Goal: Task Accomplishment & Management: Manage account settings

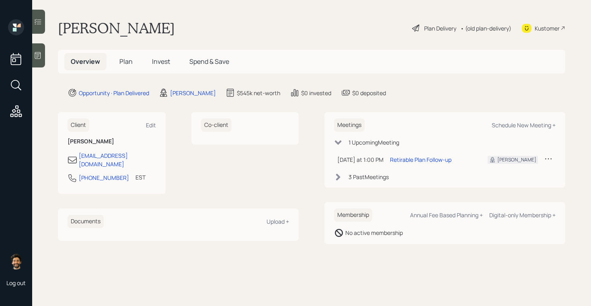
click at [488, 29] on div "• (old plan-delivery)" at bounding box center [486, 28] width 51 height 8
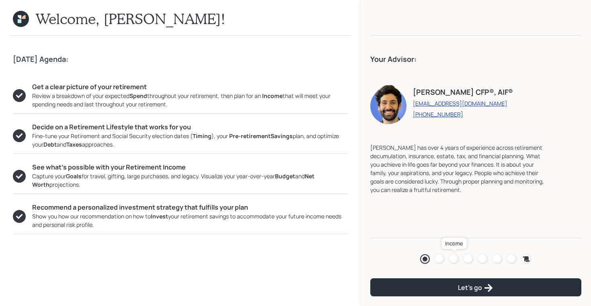
click at [456, 260] on div at bounding box center [454, 260] width 10 height 10
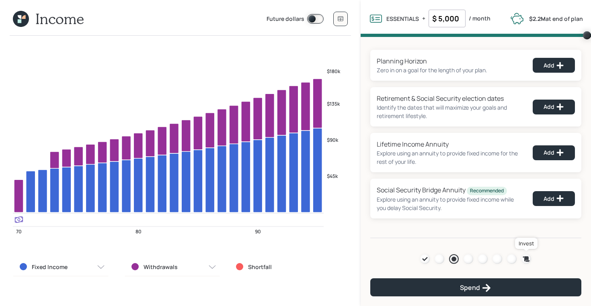
click at [526, 259] on icon at bounding box center [526, 259] width 7 height 5
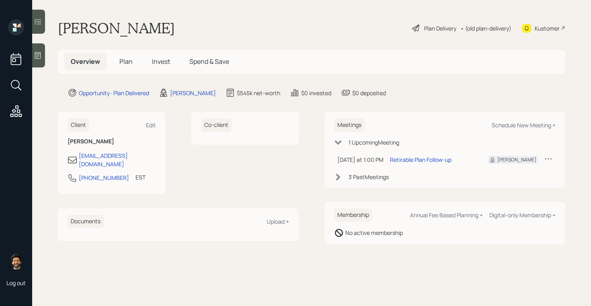
click at [496, 31] on div "• (old plan-delivery)" at bounding box center [486, 28] width 51 height 8
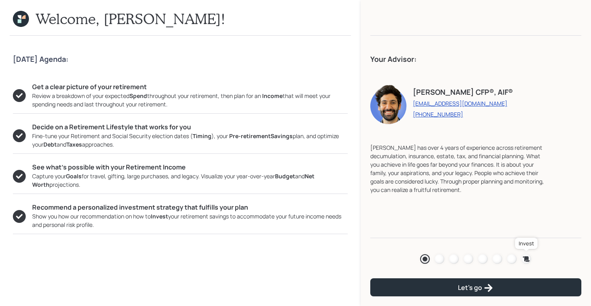
click at [524, 257] on icon at bounding box center [526, 259] width 8 height 8
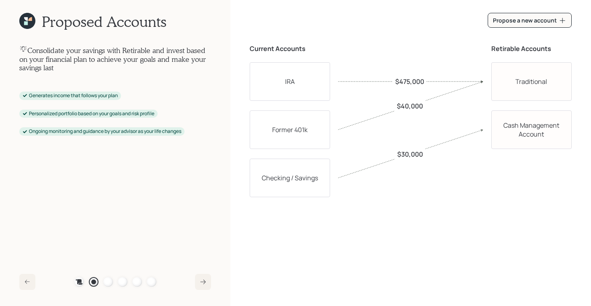
click at [116, 282] on div "Plan Recommended Accounts Investment Strategy Portfolio Details Pricing Become …" at bounding box center [115, 283] width 82 height 10
click at [125, 282] on div at bounding box center [123, 283] width 10 height 10
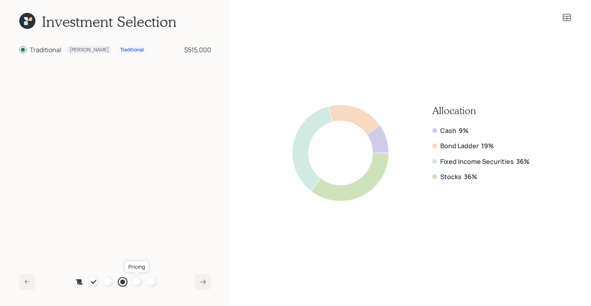
click at [141, 282] on div at bounding box center [137, 283] width 10 height 10
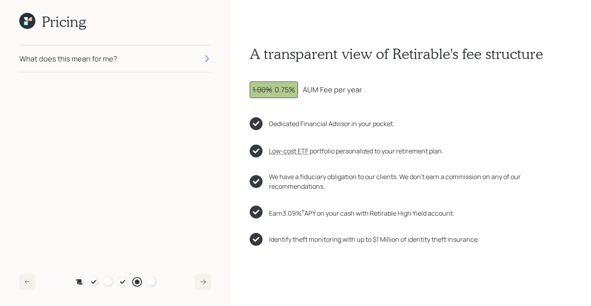
click at [156, 54] on div "What does this mean for me?" at bounding box center [115, 58] width 192 height 27
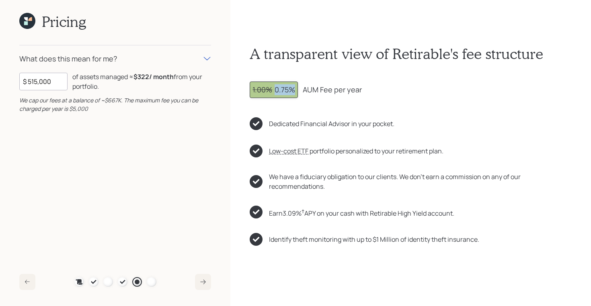
drag, startPoint x: 274, startPoint y: 89, endPoint x: 293, endPoint y: 90, distance: 19.3
click at [293, 90] on div "1.00% 0.75%" at bounding box center [274, 89] width 43 height 11
click at [275, 86] on div "1.00% 0.75%" at bounding box center [274, 89] width 43 height 11
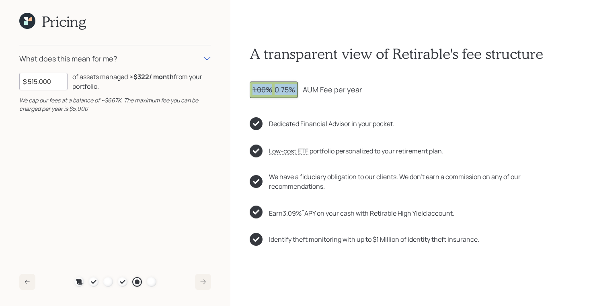
click at [275, 86] on div "1.00% 0.75%" at bounding box center [274, 89] width 43 height 11
drag, startPoint x: 296, startPoint y: 89, endPoint x: 250, endPoint y: 89, distance: 45.4
click at [250, 89] on div "1.00% 0.75%" at bounding box center [274, 90] width 48 height 16
click at [294, 93] on div "1.00% 0.75%" at bounding box center [274, 89] width 43 height 11
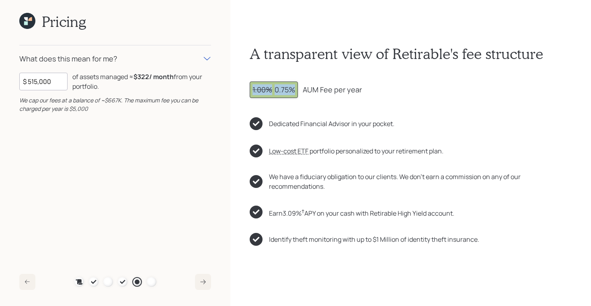
drag, startPoint x: 294, startPoint y: 87, endPoint x: 250, endPoint y: 88, distance: 43.8
click at [250, 88] on div "1.00% 0.75%" at bounding box center [274, 90] width 48 height 16
click at [267, 88] on span "1.00%" at bounding box center [263, 90] width 20 height 10
drag, startPoint x: 296, startPoint y: 91, endPoint x: 254, endPoint y: 90, distance: 41.5
click at [254, 90] on div "1.00% 0.75%" at bounding box center [274, 90] width 48 height 16
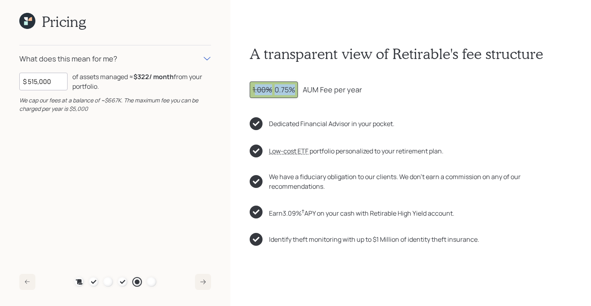
click at [254, 90] on span "1.00%" at bounding box center [263, 90] width 20 height 10
drag, startPoint x: 254, startPoint y: 91, endPoint x: 303, endPoint y: 93, distance: 48.7
click at [303, 93] on div "1.00% 0.75% AUM Fee per year" at bounding box center [411, 90] width 322 height 16
click at [295, 89] on div "1.00% 0.75%" at bounding box center [274, 89] width 43 height 11
drag, startPoint x: 295, startPoint y: 89, endPoint x: 251, endPoint y: 89, distance: 44.6
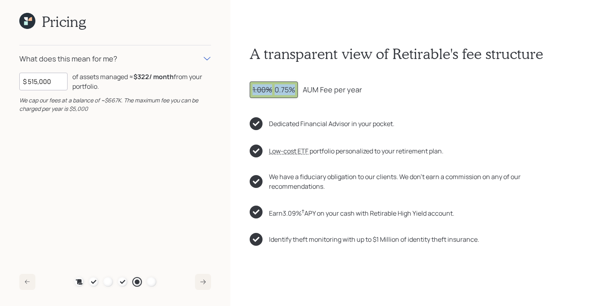
click at [251, 89] on div "1.00% 0.75%" at bounding box center [274, 90] width 48 height 16
drag, startPoint x: 295, startPoint y: 91, endPoint x: 253, endPoint y: 90, distance: 42.6
click at [253, 90] on div "1.00% 0.75%" at bounding box center [274, 89] width 43 height 11
click at [253, 90] on span "1.00%" at bounding box center [263, 90] width 20 height 10
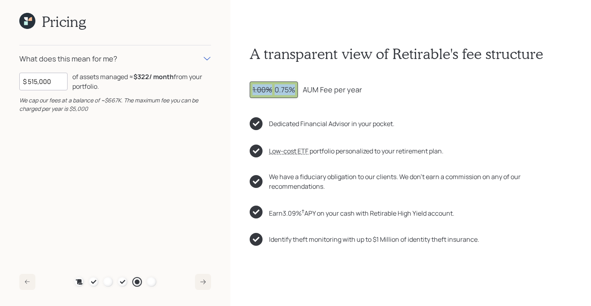
drag, startPoint x: 295, startPoint y: 90, endPoint x: 245, endPoint y: 89, distance: 50.7
click at [245, 89] on div "A transparent view of Retirable's fee structure 1.00% 0.75% AUM Fee per year De…" at bounding box center [410, 153] width 361 height 306
click at [121, 281] on icon at bounding box center [122, 282] width 6 height 6
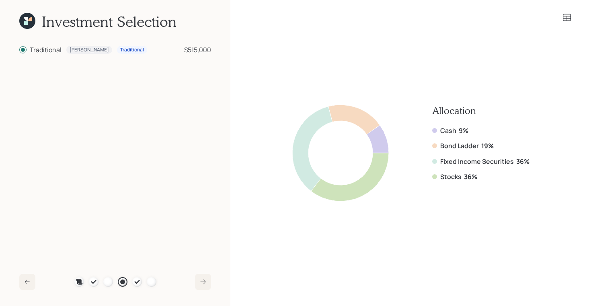
click at [27, 23] on icon at bounding box center [26, 23] width 4 height 4
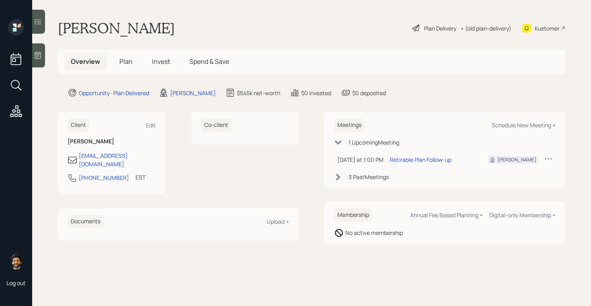
click at [489, 27] on div "• (old plan-delivery)" at bounding box center [486, 28] width 51 height 8
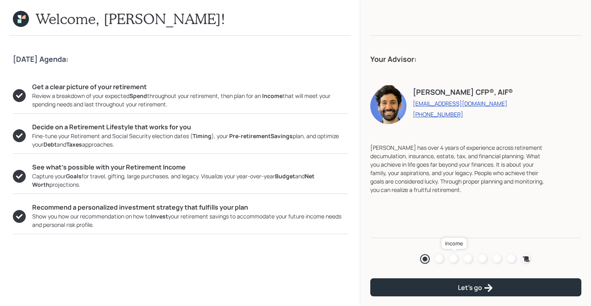
click at [453, 258] on div at bounding box center [454, 260] width 10 height 10
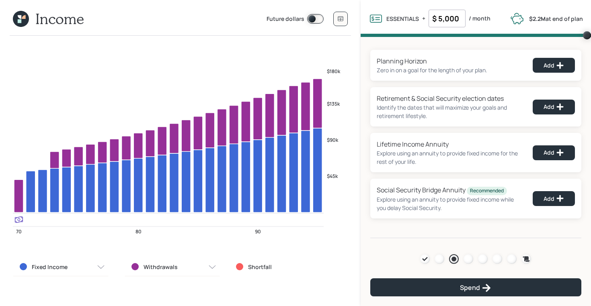
click at [23, 21] on icon at bounding box center [21, 19] width 16 height 16
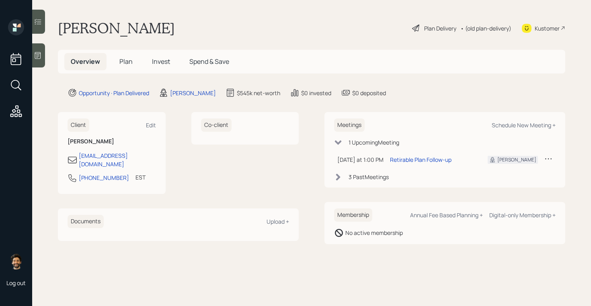
click at [134, 62] on h5 "Plan" at bounding box center [126, 61] width 26 height 17
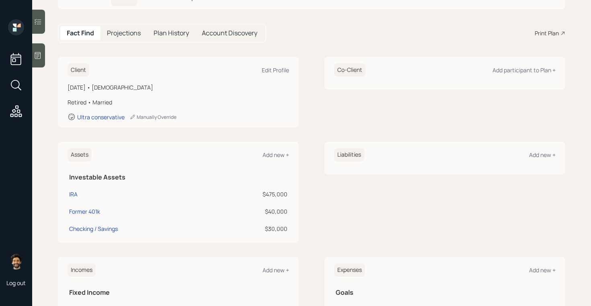
scroll to position [64, 0]
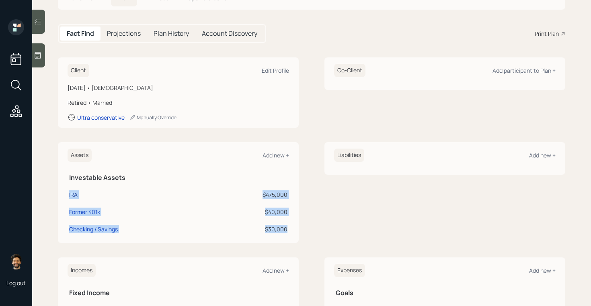
drag, startPoint x: 289, startPoint y: 230, endPoint x: 70, endPoint y: 197, distance: 221.8
click at [70, 197] on tbody "IRA $475,000 Former 401k $40,000 Checking / Savings $30,000" at bounding box center [179, 211] width 222 height 52
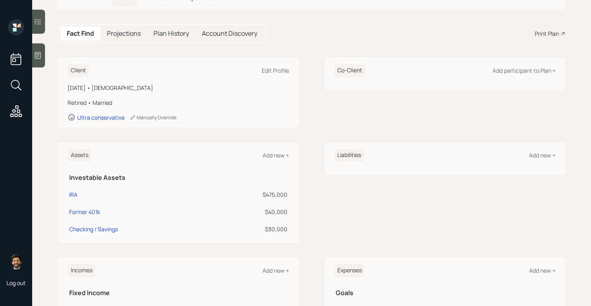
click at [230, 168] on div "Assets Add new + Investable Assets IRA $475,000 Former 401k $40,000 Checking / …" at bounding box center [178, 192] width 241 height 101
drag, startPoint x: 288, startPoint y: 196, endPoint x: 259, endPoint y: 195, distance: 28.2
click at [259, 195] on td "$475,000" at bounding box center [250, 193] width 78 height 17
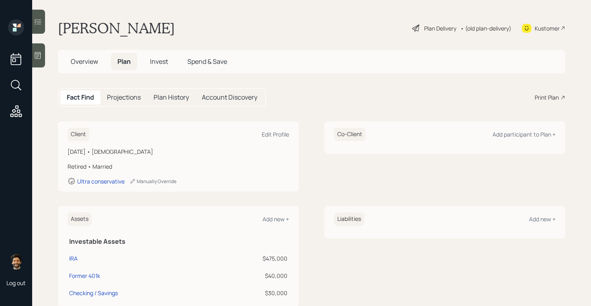
click at [481, 28] on div "• (old plan-delivery)" at bounding box center [486, 28] width 51 height 8
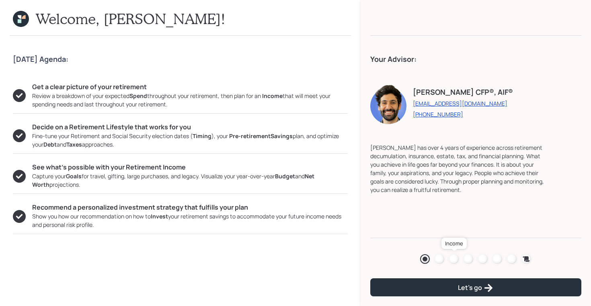
click at [452, 258] on div at bounding box center [454, 260] width 10 height 10
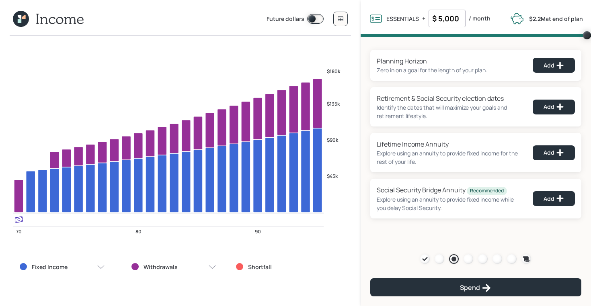
click at [19, 16] on icon at bounding box center [20, 17] width 4 height 4
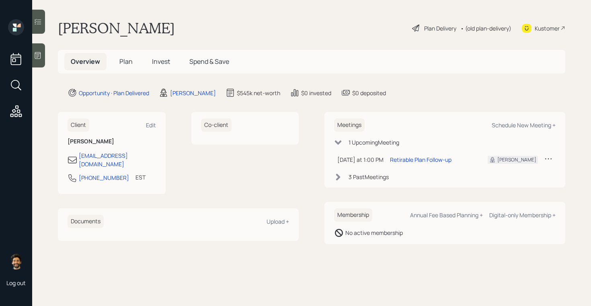
click at [128, 59] on span "Plan" at bounding box center [125, 61] width 13 height 9
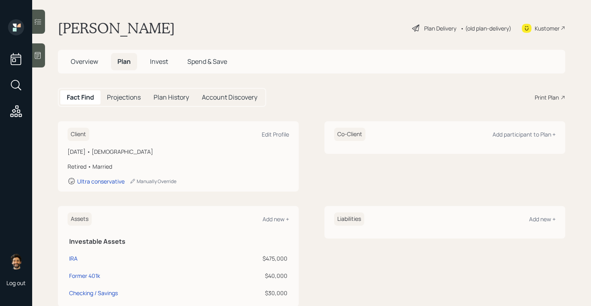
click at [92, 62] on span "Overview" at bounding box center [84, 61] width 27 height 9
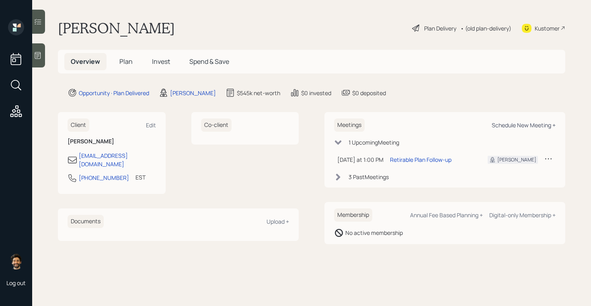
click at [537, 125] on div "Schedule New Meeting +" at bounding box center [524, 125] width 64 height 8
select select "f14b762f-c7c2-4b89-9227-8fa891345eea"
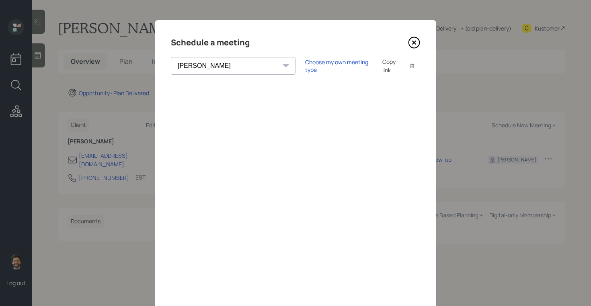
click at [414, 39] on icon at bounding box center [414, 43] width 12 height 12
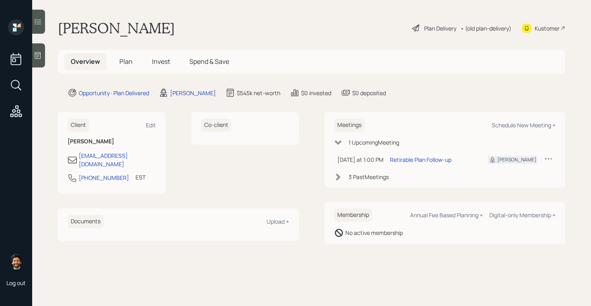
click at [125, 61] on span "Plan" at bounding box center [125, 61] width 13 height 9
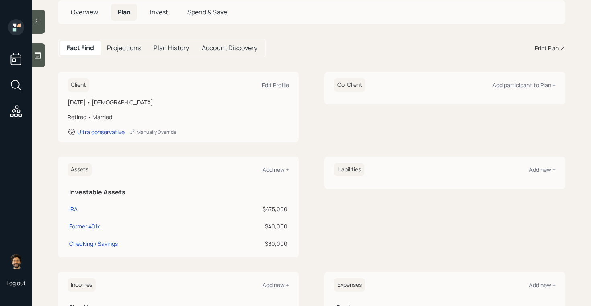
scroll to position [45, 0]
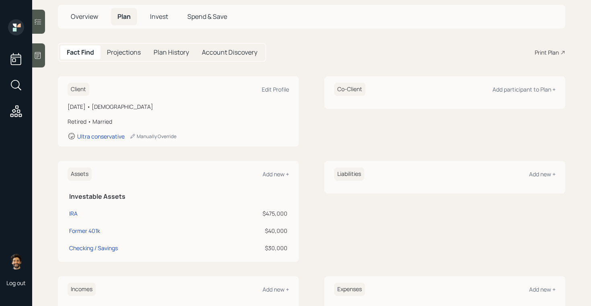
click at [95, 19] on span "Overview" at bounding box center [84, 16] width 27 height 9
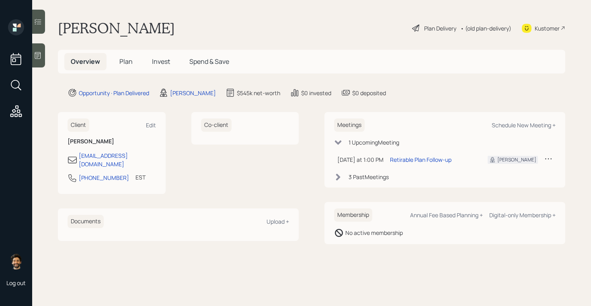
click at [474, 28] on div "• (old plan-delivery)" at bounding box center [486, 28] width 51 height 8
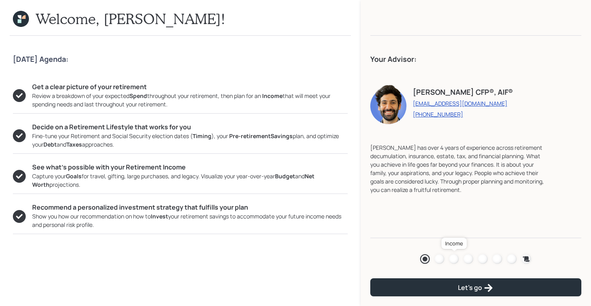
click at [457, 259] on div at bounding box center [454, 260] width 10 height 10
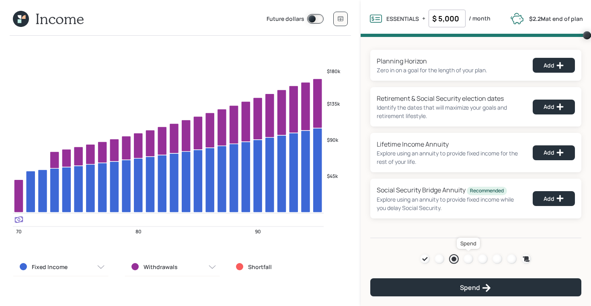
click at [467, 260] on div at bounding box center [469, 260] width 10 height 10
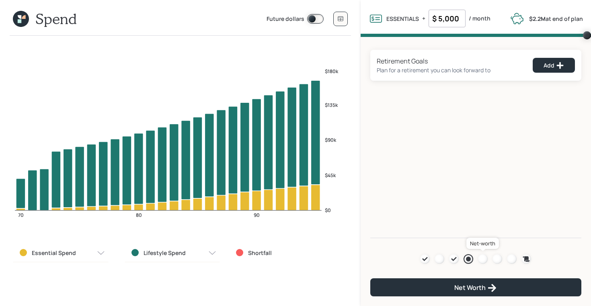
click at [480, 261] on div at bounding box center [483, 260] width 10 height 10
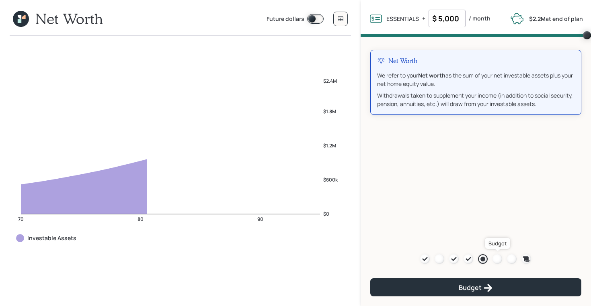
click at [493, 259] on div at bounding box center [498, 260] width 10 height 10
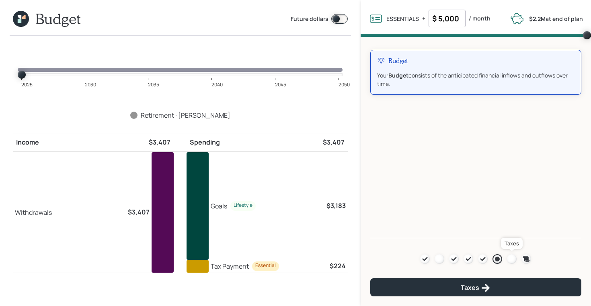
click at [513, 257] on div at bounding box center [512, 260] width 10 height 10
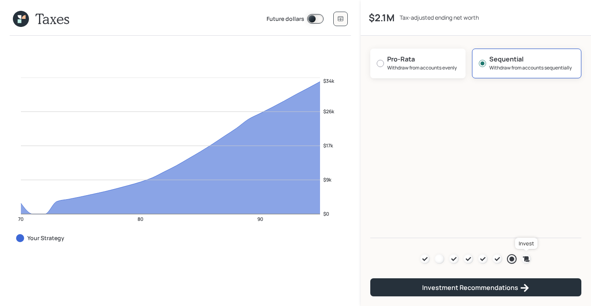
click at [525, 259] on icon at bounding box center [526, 259] width 7 height 5
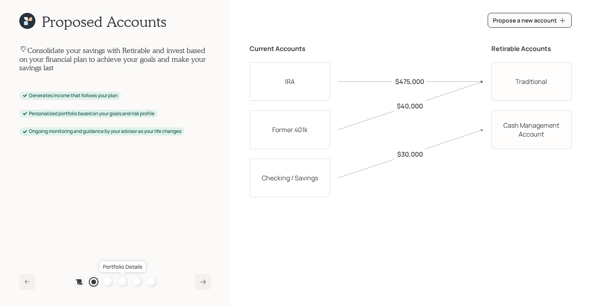
click at [121, 280] on div at bounding box center [123, 283] width 10 height 10
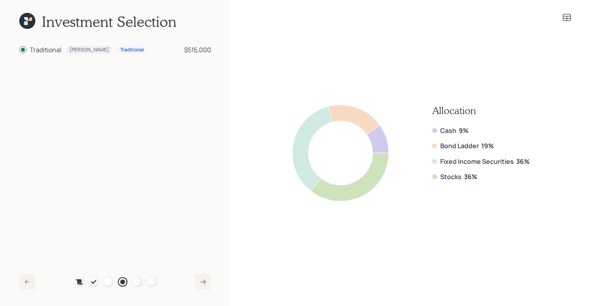
click at [479, 169] on div "Cash 9% Bond Ladder 19% Fixed Income Securities 36% Stocks 36%" at bounding box center [480, 154] width 97 height 56
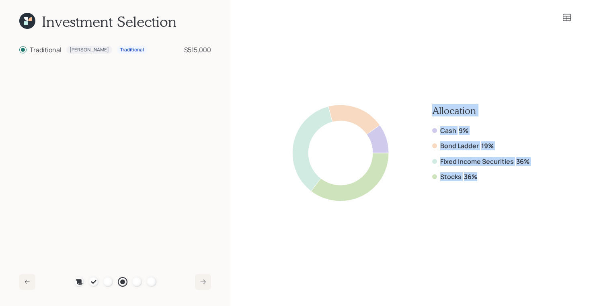
drag, startPoint x: 480, startPoint y: 175, endPoint x: 430, endPoint y: 110, distance: 81.7
click at [430, 110] on div "Allocation Cash 9% Bond Ladder 19% Fixed Income Securities 36% Stocks 36%" at bounding box center [410, 153] width 237 height 97
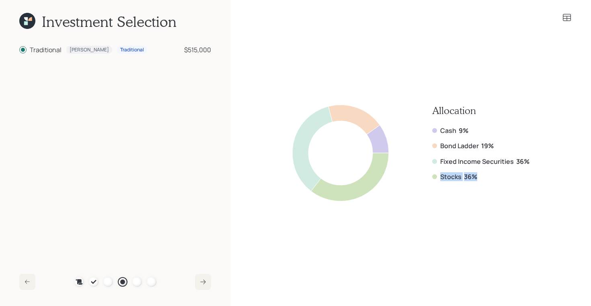
drag, startPoint x: 482, startPoint y: 179, endPoint x: 438, endPoint y: 177, distance: 44.3
click at [438, 177] on div "Stocks 36%" at bounding box center [480, 177] width 97 height 9
drag, startPoint x: 531, startPoint y: 158, endPoint x: 430, endPoint y: 148, distance: 101.5
click at [430, 148] on div "Allocation Cash 9% Bond Ladder 19% Fixed Income Securities 36% Stocks 36%" at bounding box center [411, 153] width 322 height 216
drag, startPoint x: 483, startPoint y: 172, endPoint x: 435, endPoint y: 175, distance: 47.9
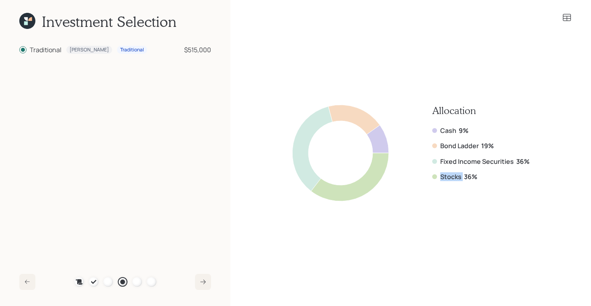
click at [435, 175] on div "Cash 9% Bond Ladder 19% Fixed Income Securities 36% Stocks 36%" at bounding box center [480, 154] width 97 height 56
drag, startPoint x: 531, startPoint y: 163, endPoint x: 439, endPoint y: 148, distance: 92.9
click at [439, 148] on div "Allocation Cash 9% Bond Ladder 19% Fixed Income Securities 36% Stocks 36%" at bounding box center [411, 153] width 322 height 216
drag, startPoint x: 472, startPoint y: 128, endPoint x: 420, endPoint y: 128, distance: 51.9
click at [420, 128] on div "Allocation Cash 9% Bond Ladder 19% Fixed Income Securities 36% Stocks 36%" at bounding box center [410, 153] width 237 height 97
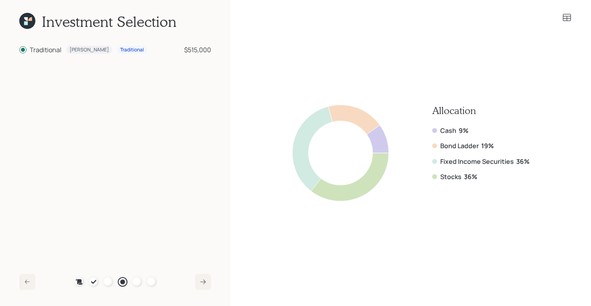
click at [28, 22] on icon at bounding box center [27, 21] width 16 height 16
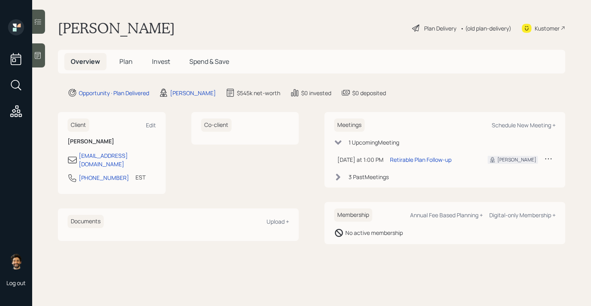
click at [128, 59] on span "Plan" at bounding box center [125, 61] width 13 height 9
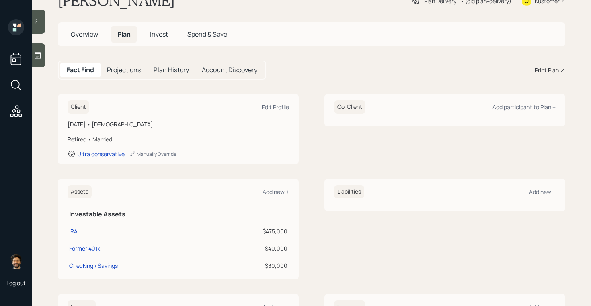
scroll to position [14, 0]
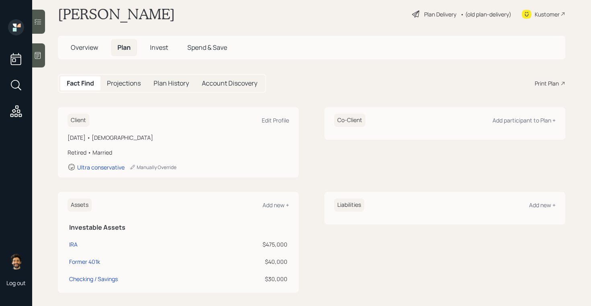
click at [161, 46] on span "Invest" at bounding box center [159, 47] width 18 height 9
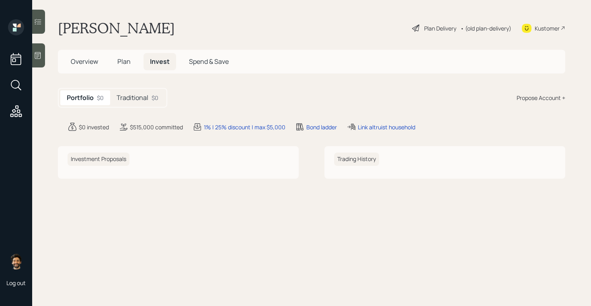
click at [121, 62] on span "Plan" at bounding box center [123, 61] width 13 height 9
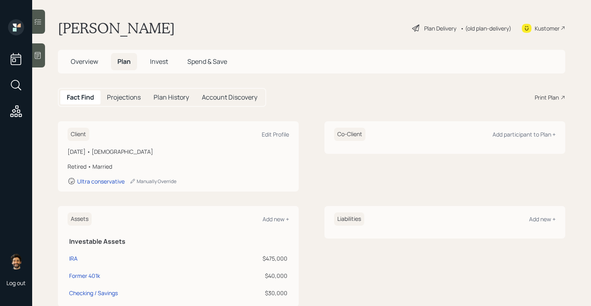
click at [157, 64] on span "Invest" at bounding box center [159, 61] width 18 height 9
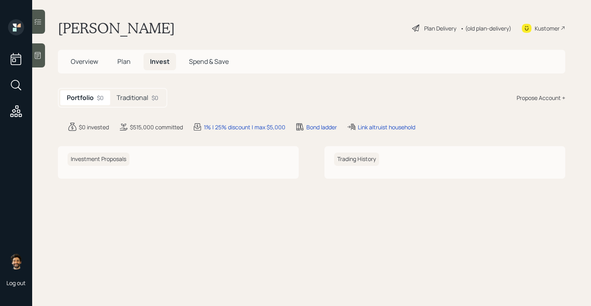
click at [132, 97] on h5 "Traditional" at bounding box center [133, 98] width 32 height 8
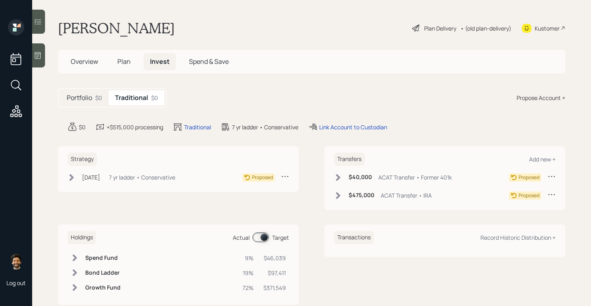
click at [127, 61] on span "Plan" at bounding box center [123, 61] width 13 height 9
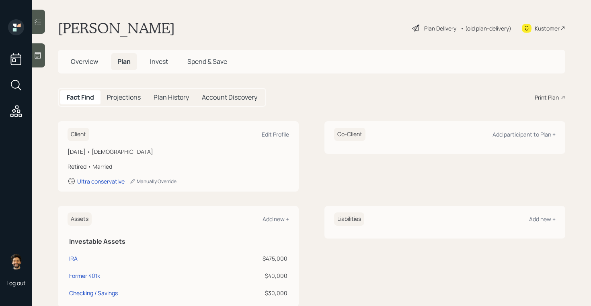
click at [159, 66] on span "Invest" at bounding box center [159, 61] width 18 height 9
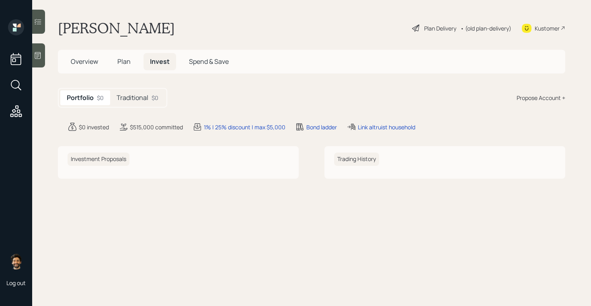
click at [134, 89] on div "Portfolio $0 Traditional $0" at bounding box center [112, 98] width 109 height 20
click at [134, 101] on h5 "Traditional" at bounding box center [133, 98] width 32 height 8
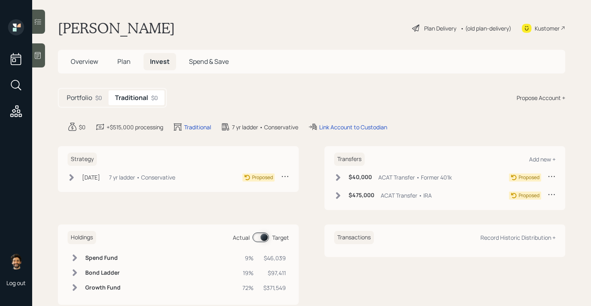
click at [92, 101] on div "Portfolio $0" at bounding box center [84, 97] width 48 height 15
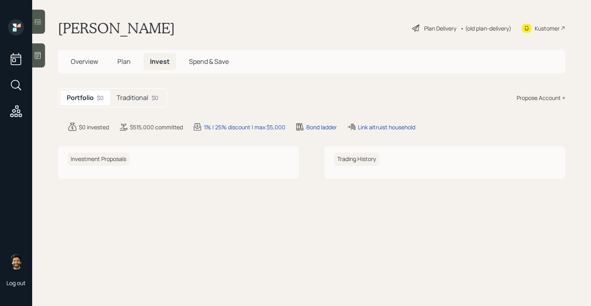
click at [114, 74] on main "Marcella Brodie Plan Delivery • (old plan-delivery) Kustomer Overview Plan Inve…" at bounding box center [311, 153] width 559 height 306
click at [127, 61] on span "Plan" at bounding box center [123, 61] width 13 height 9
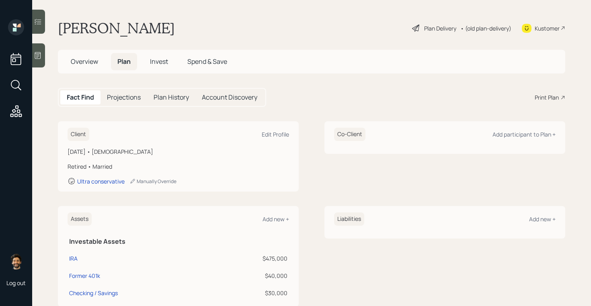
click at [153, 62] on span "Invest" at bounding box center [159, 61] width 18 height 9
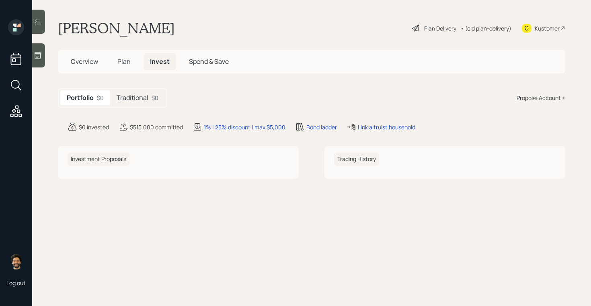
click at [123, 63] on span "Plan" at bounding box center [123, 61] width 13 height 9
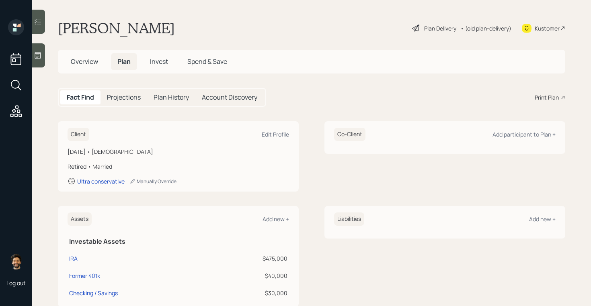
click at [167, 62] on span "Invest" at bounding box center [159, 61] width 18 height 9
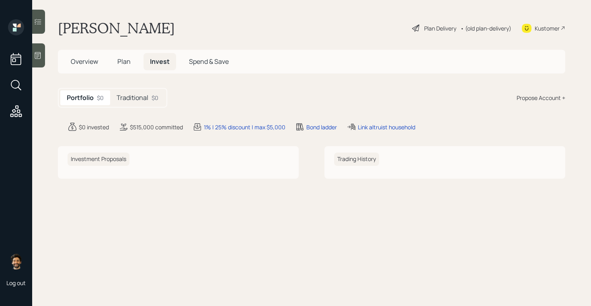
click at [153, 94] on div "$0" at bounding box center [155, 98] width 7 height 8
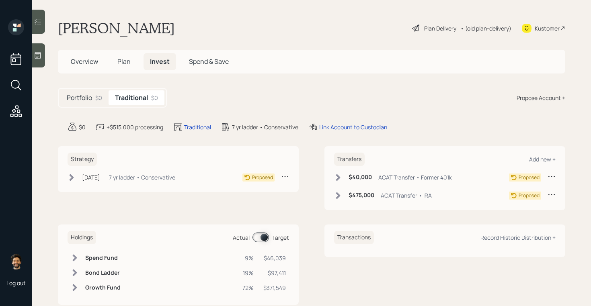
click at [131, 63] on h5 "Plan" at bounding box center [124, 61] width 26 height 17
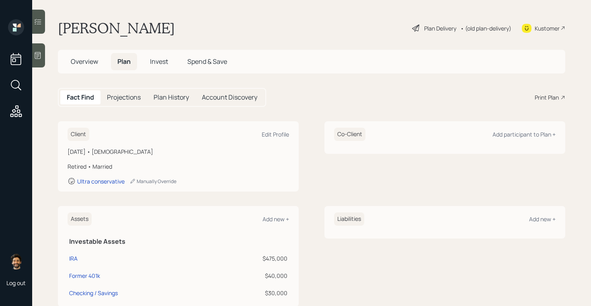
click at [471, 25] on div "• (old plan-delivery)" at bounding box center [486, 28] width 51 height 8
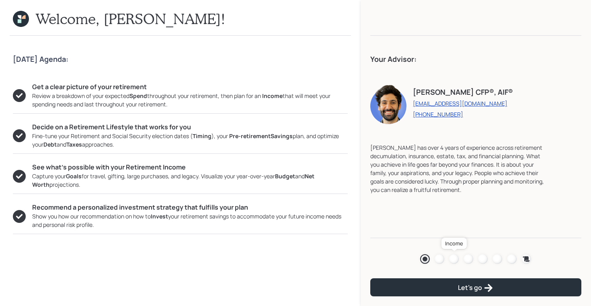
click at [455, 259] on div at bounding box center [454, 260] width 10 height 10
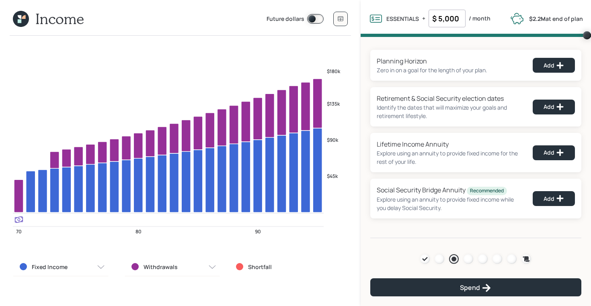
click at [20, 24] on icon at bounding box center [21, 19] width 16 height 16
